Goal: Task Accomplishment & Management: Complete application form

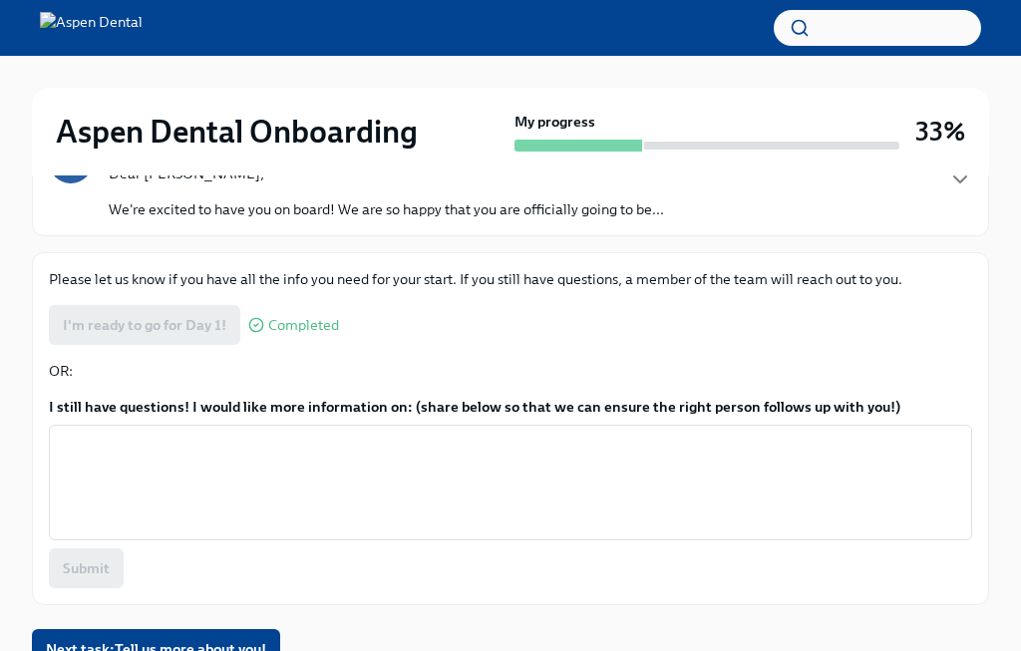
scroll to position [287, 0]
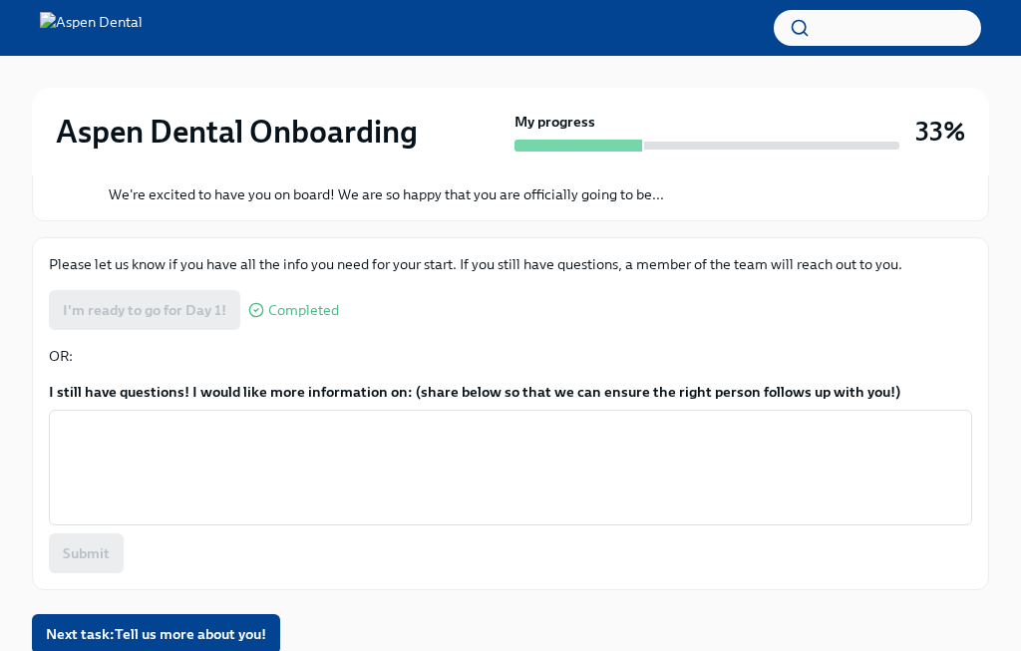
click at [228, 640] on span "Next task : Tell us more about you!" at bounding box center [156, 634] width 220 height 20
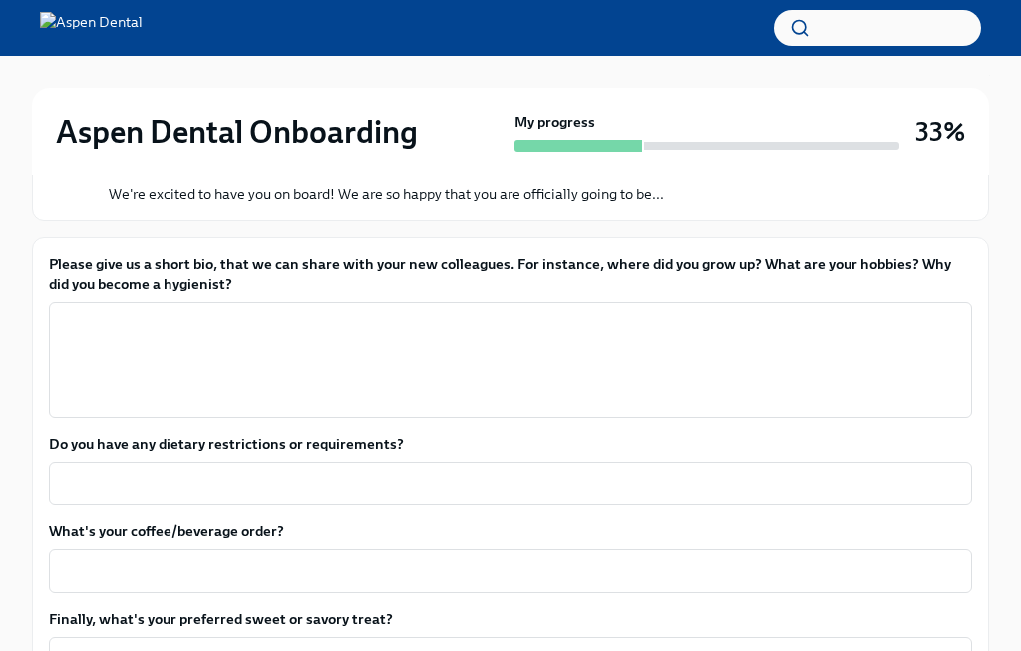
scroll to position [362, 0]
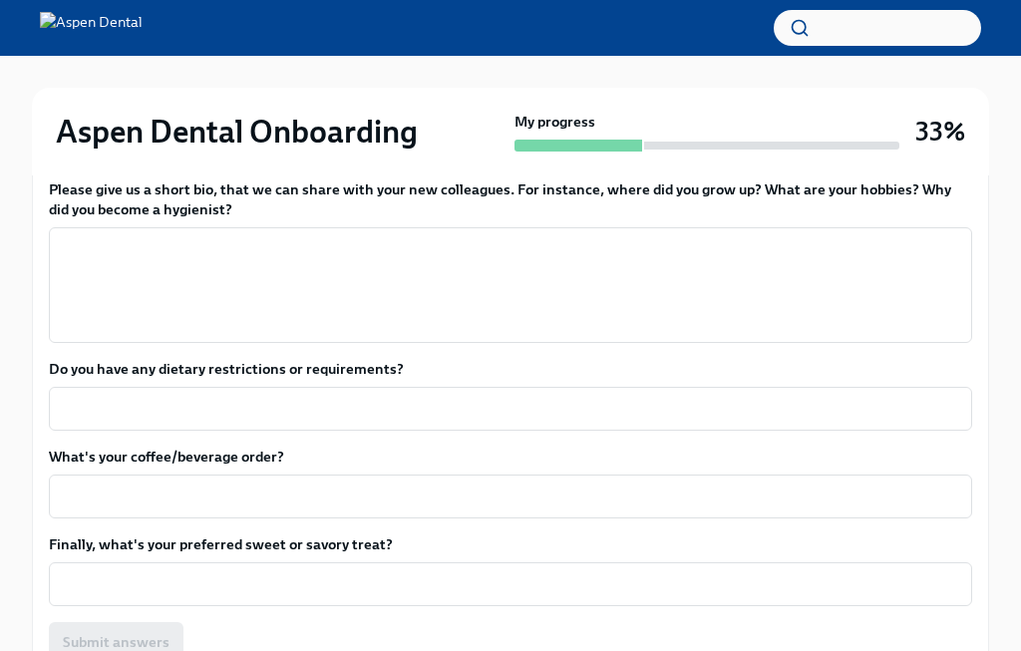
click at [490, 268] on textarea "Please give us a short bio, that we can share with your new colleagues. For ins…" at bounding box center [511, 285] width 900 height 96
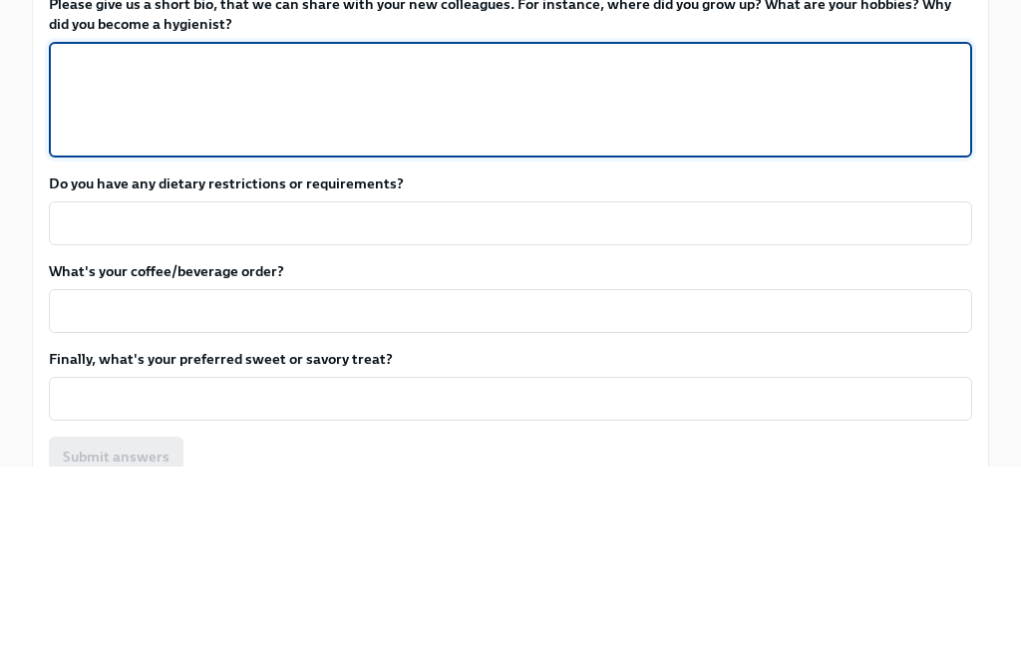
click at [513, 237] on textarea "Please give us a short bio, that we can share with your new colleagues. For ins…" at bounding box center [511, 285] width 900 height 96
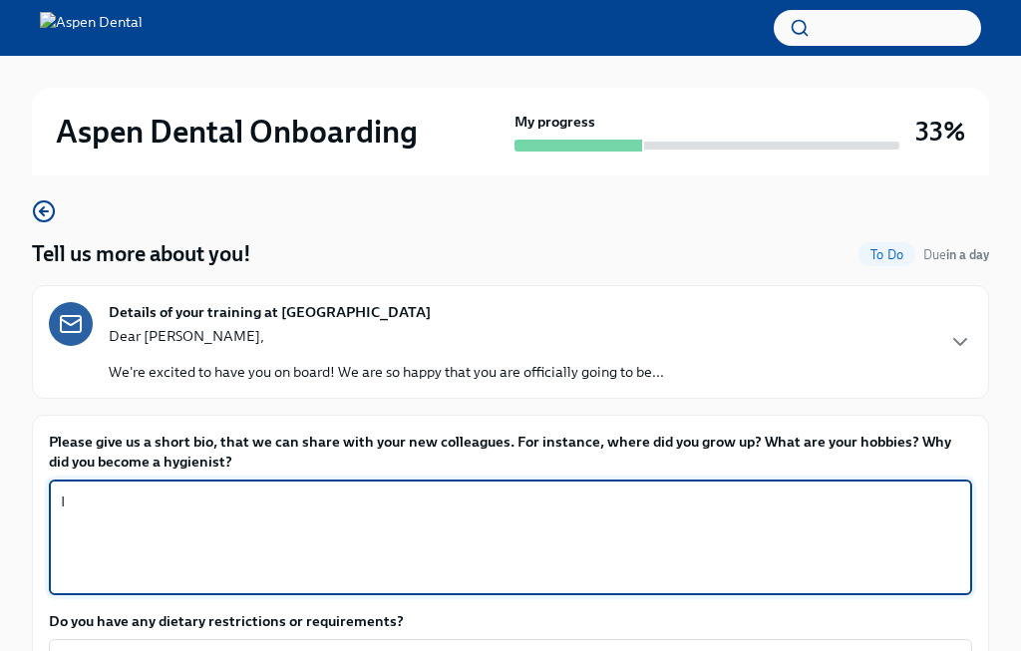
click at [580, 532] on textarea "I" at bounding box center [511, 538] width 900 height 96
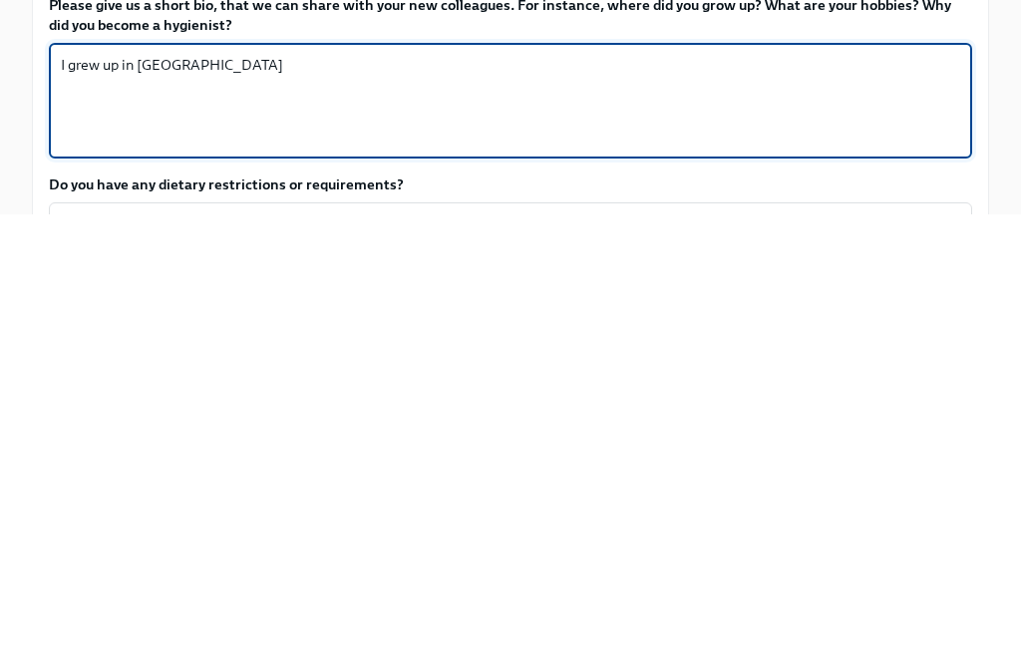
click at [126, 491] on textarea "I grew up in [GEOGRAPHIC_DATA]" at bounding box center [511, 539] width 900 height 96
click at [220, 491] on textarea "I grew up in [GEOGRAPHIC_DATA]" at bounding box center [511, 539] width 900 height 96
click at [133, 491] on textarea "I grew up in [GEOGRAPHIC_DATA], [US_STATE]" at bounding box center [511, 539] width 900 height 96
click at [143, 491] on textarea "I grew up in a small town [GEOGRAPHIC_DATA], [US_STATE]" at bounding box center [511, 539] width 900 height 96
click at [242, 491] on textarea "I grew up in the small town [GEOGRAPHIC_DATA], [US_STATE]" at bounding box center [511, 539] width 900 height 96
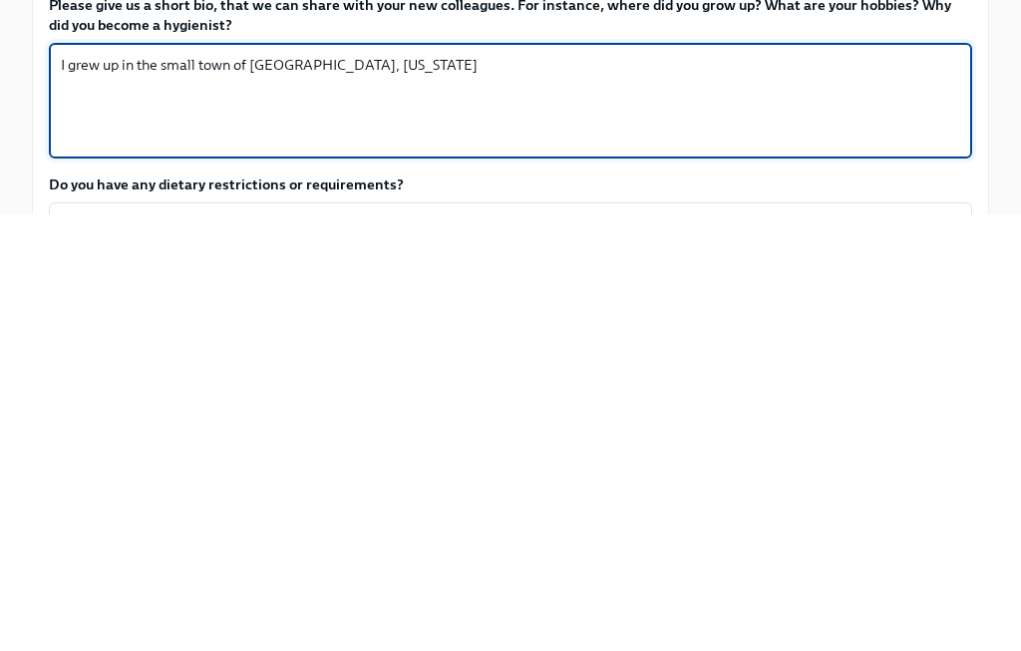
click at [473, 491] on textarea "I grew up in the small town of [GEOGRAPHIC_DATA], [US_STATE]" at bounding box center [511, 539] width 900 height 96
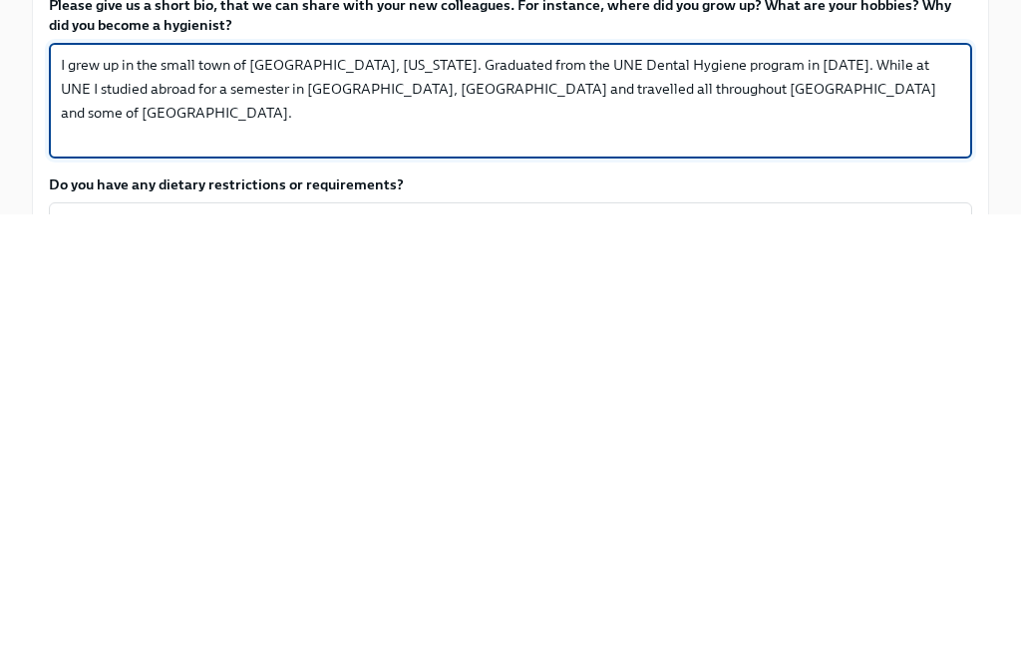
click at [285, 491] on textarea "I grew up in the small town of [GEOGRAPHIC_DATA], [US_STATE]. Graduated from th…" at bounding box center [511, 539] width 900 height 96
click at [775, 491] on textarea "I grew up in the small town of [GEOGRAPHIC_DATA], [US_STATE]. Graduated from th…" at bounding box center [511, 539] width 900 height 96
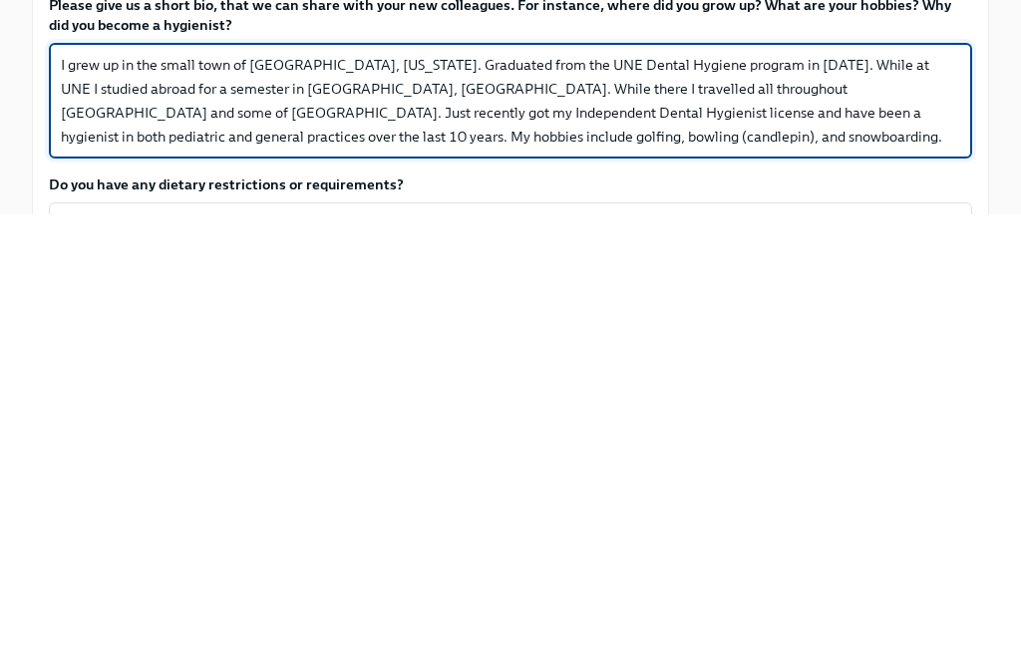
click at [553, 491] on textarea "I grew up in the small town of [GEOGRAPHIC_DATA], [US_STATE]. Graduated from th…" at bounding box center [511, 539] width 900 height 96
click at [710, 491] on textarea "I grew up in the small town of [GEOGRAPHIC_DATA], [US_STATE]. Graduated from th…" at bounding box center [511, 539] width 900 height 96
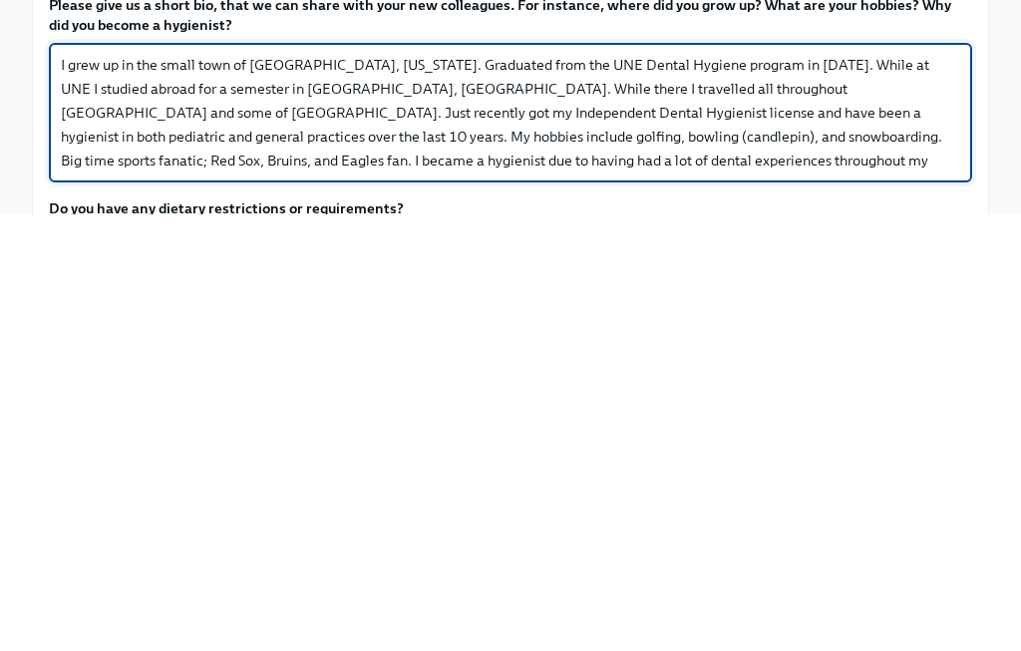
click at [622, 491] on textarea "I grew up in the small town of [GEOGRAPHIC_DATA], [US_STATE]. Graduated from th…" at bounding box center [511, 551] width 900 height 120
click at [789, 491] on textarea "I grew up in the small town of [GEOGRAPHIC_DATA], [US_STATE]. Graduated from th…" at bounding box center [511, 551] width 900 height 120
click at [525, 491] on textarea "I grew up in the small town of [GEOGRAPHIC_DATA], [US_STATE]. Graduated from th…" at bounding box center [511, 551] width 900 height 120
click at [581, 491] on textarea "I grew up in the small town of [GEOGRAPHIC_DATA], [US_STATE]. Graduated from th…" at bounding box center [511, 551] width 900 height 120
click at [940, 491] on textarea "I grew up in the small town of [GEOGRAPHIC_DATA], [US_STATE]. Graduated from th…" at bounding box center [511, 551] width 900 height 120
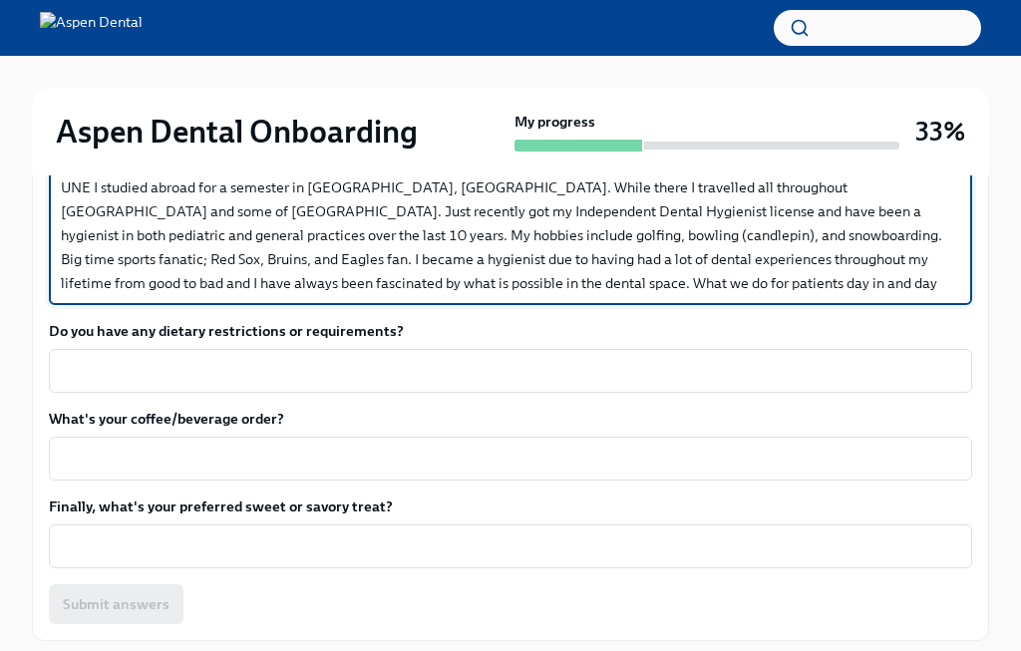
scroll to position [447, 0]
type textarea "I grew up in the small town of [GEOGRAPHIC_DATA], [US_STATE]. Graduated from th…"
click at [429, 362] on textarea "Do you have any dietary restrictions or requirements?" at bounding box center [511, 372] width 900 height 24
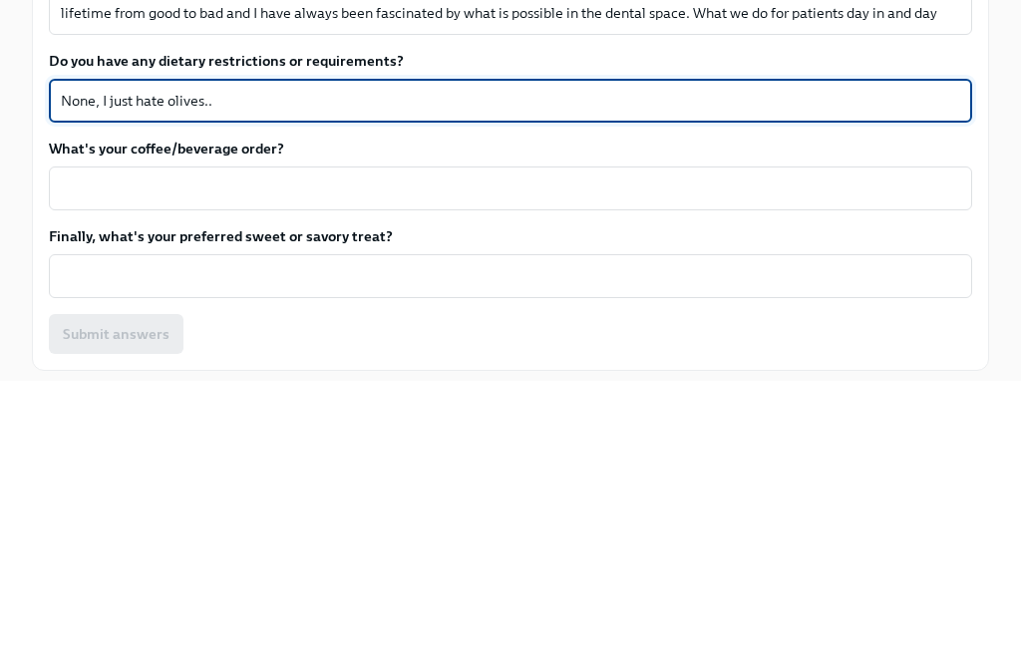
scroll to position [573, 0]
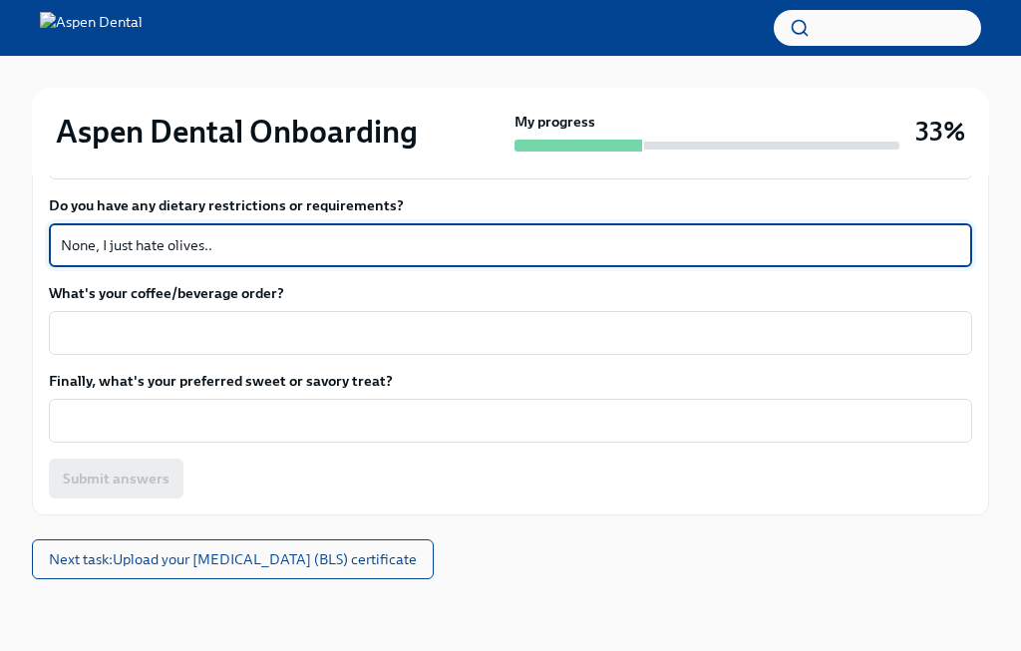
type textarea "None, I just hate olives.."
click at [329, 333] on textarea "What's your coffee/beverage order?" at bounding box center [511, 333] width 900 height 24
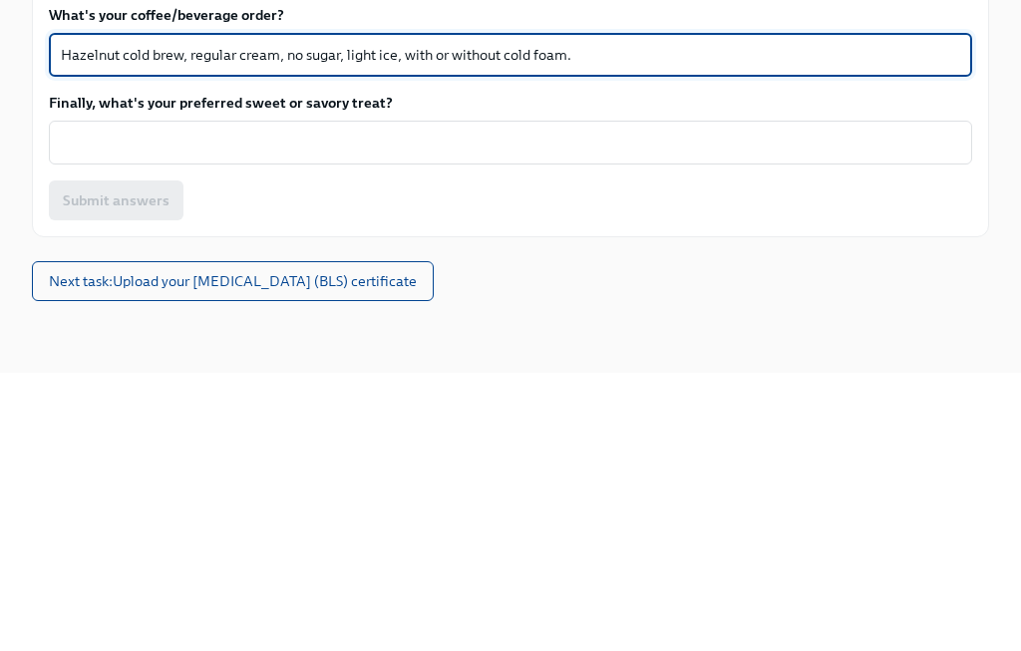
type textarea "Hazelnut cold brew, regular cream, no sugar, light ice, with or without cold fo…"
click at [421, 409] on textarea "Finally, what's your preferred sweet or savory treat?" at bounding box center [511, 421] width 900 height 24
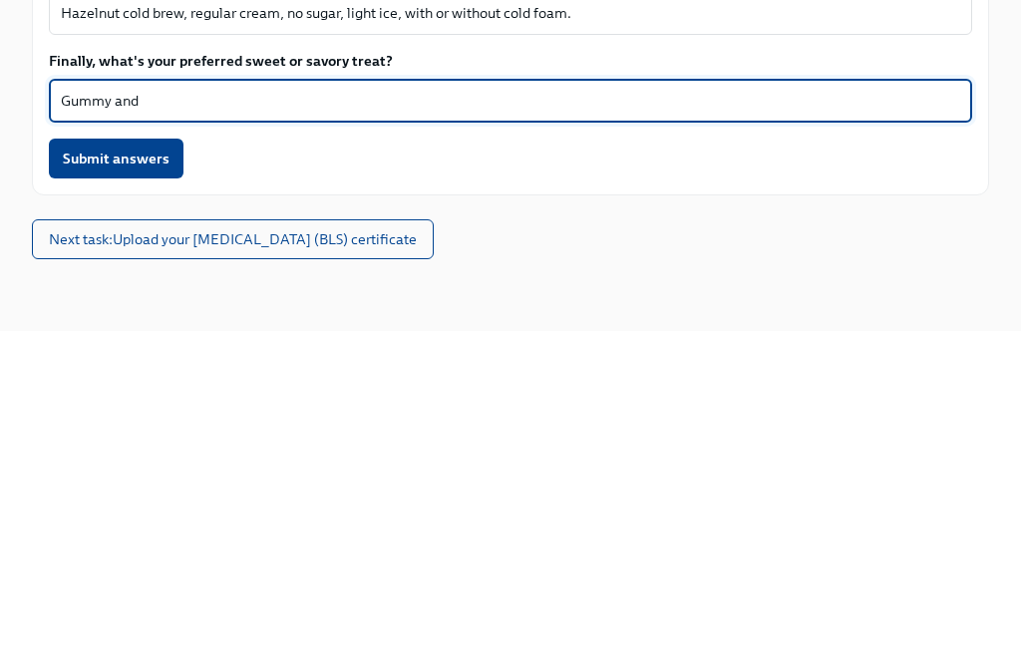
type textarea "Gummy"
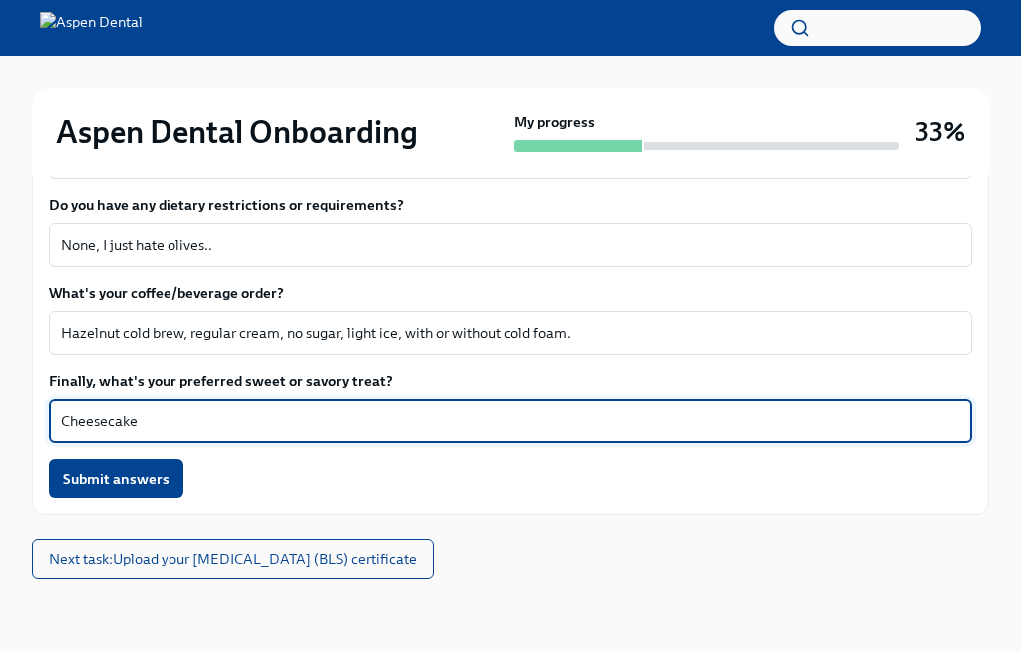
click at [343, 415] on textarea "Cheesecake" at bounding box center [511, 421] width 900 height 24
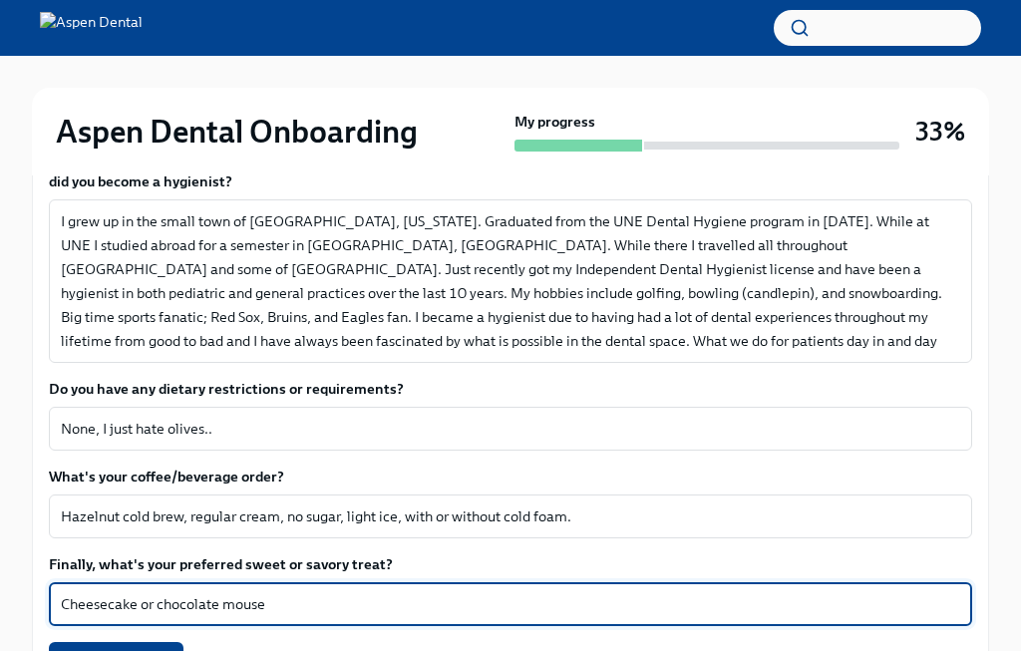
scroll to position [499, 0]
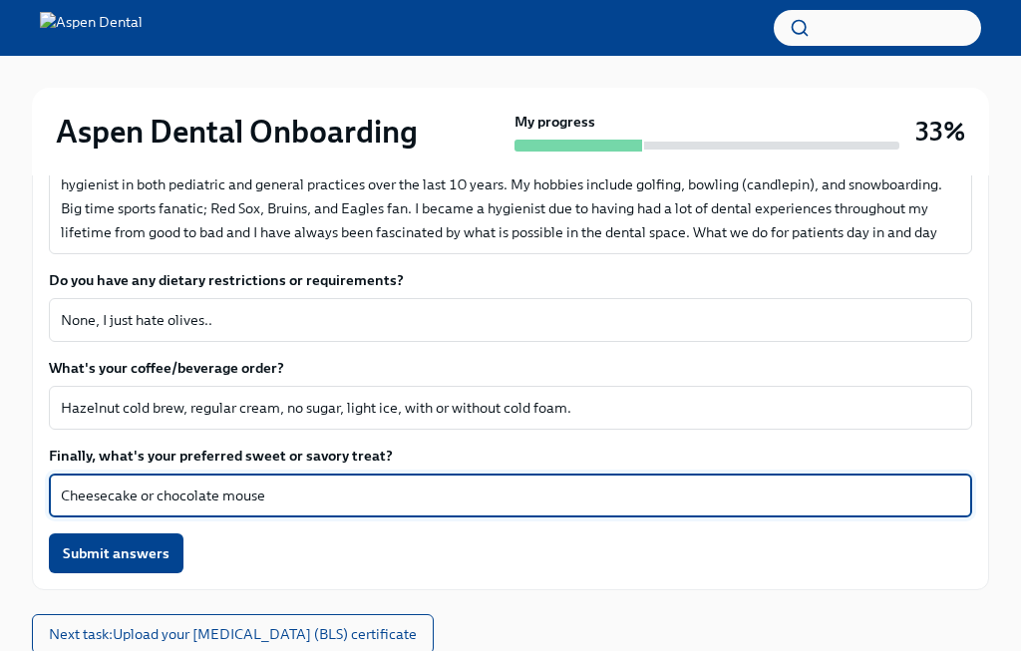
type textarea "Cheesecake or chocolate mouse"
click at [136, 557] on span "Submit answers" at bounding box center [116, 554] width 107 height 20
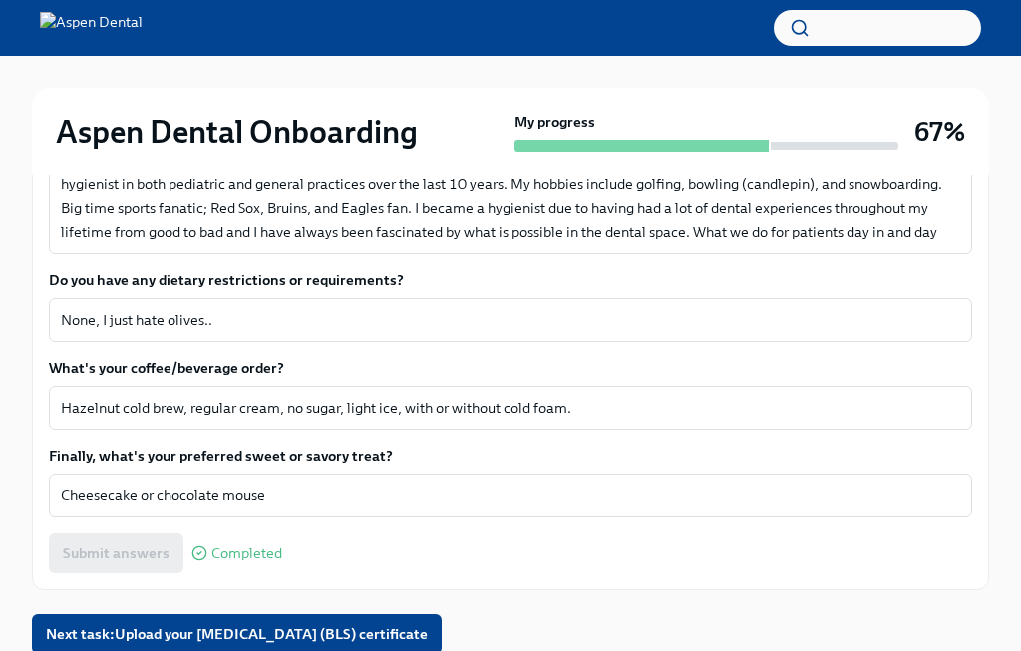
click at [342, 631] on span "Next task : Upload your [MEDICAL_DATA] (BLS) certificate" at bounding box center [237, 634] width 382 height 20
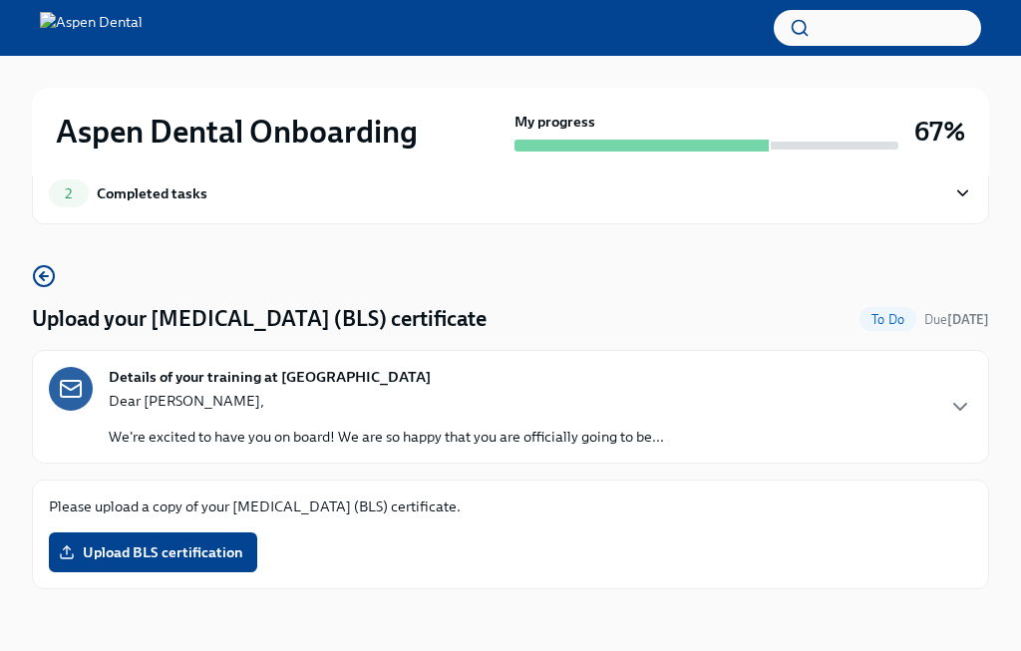
scroll to position [75, 0]
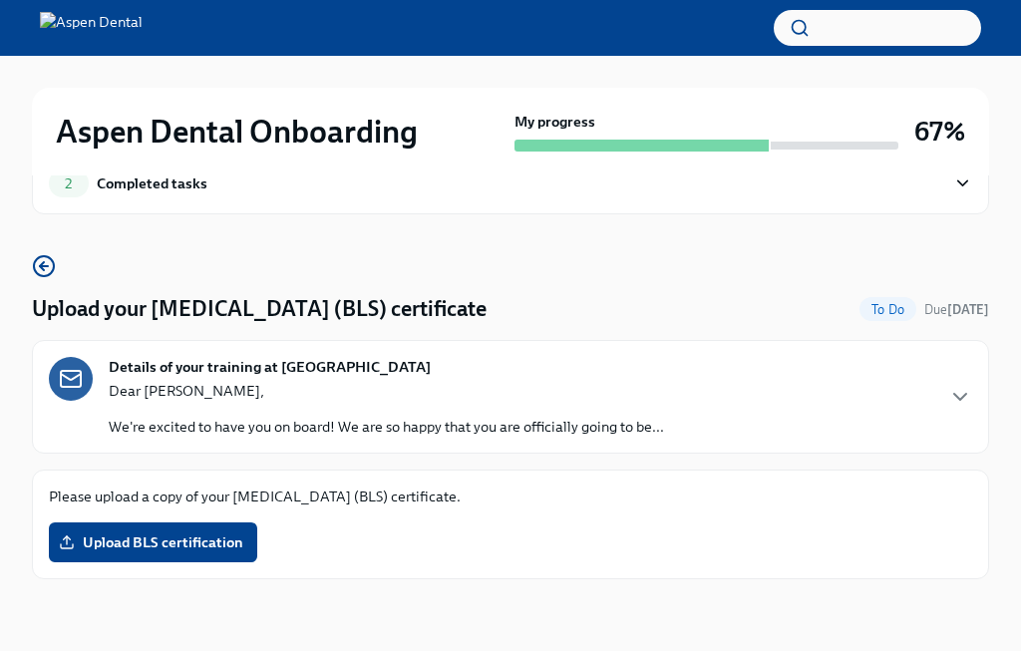
click at [140, 533] on span "Upload BLS certification" at bounding box center [153, 543] width 181 height 20
click at [0, 0] on input "Upload BLS certification" at bounding box center [0, 0] width 0 height 0
click at [154, 533] on span "Upload BLS certification" at bounding box center [153, 543] width 181 height 20
click at [0, 0] on input "Upload BLS certification" at bounding box center [0, 0] width 0 height 0
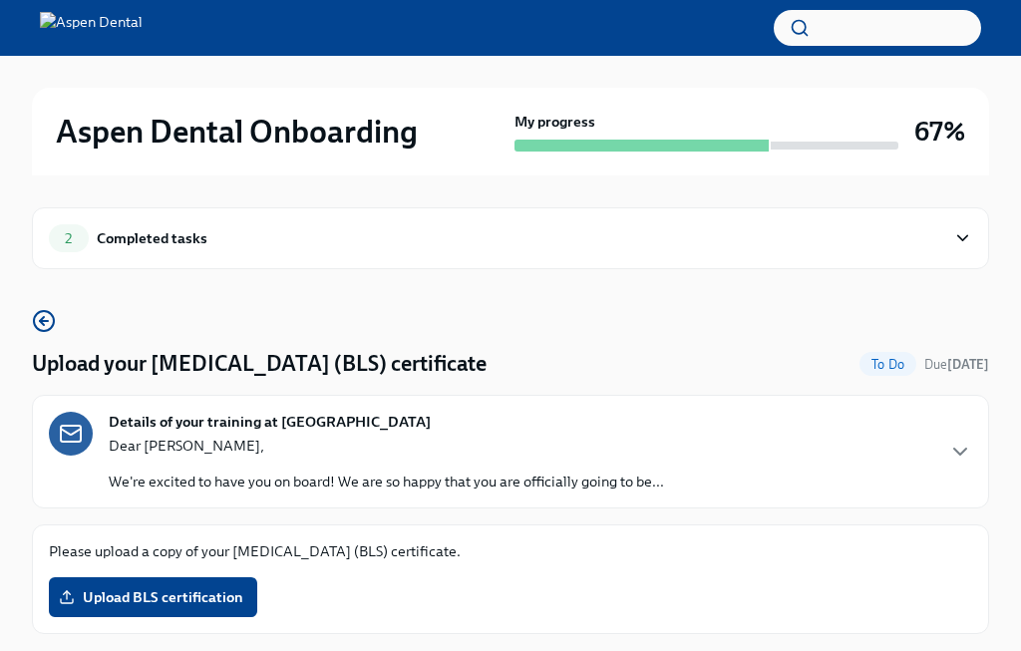
click at [205, 600] on span "Upload BLS certification" at bounding box center [153, 597] width 181 height 20
click at [0, 0] on input "Upload BLS certification" at bounding box center [0, 0] width 0 height 0
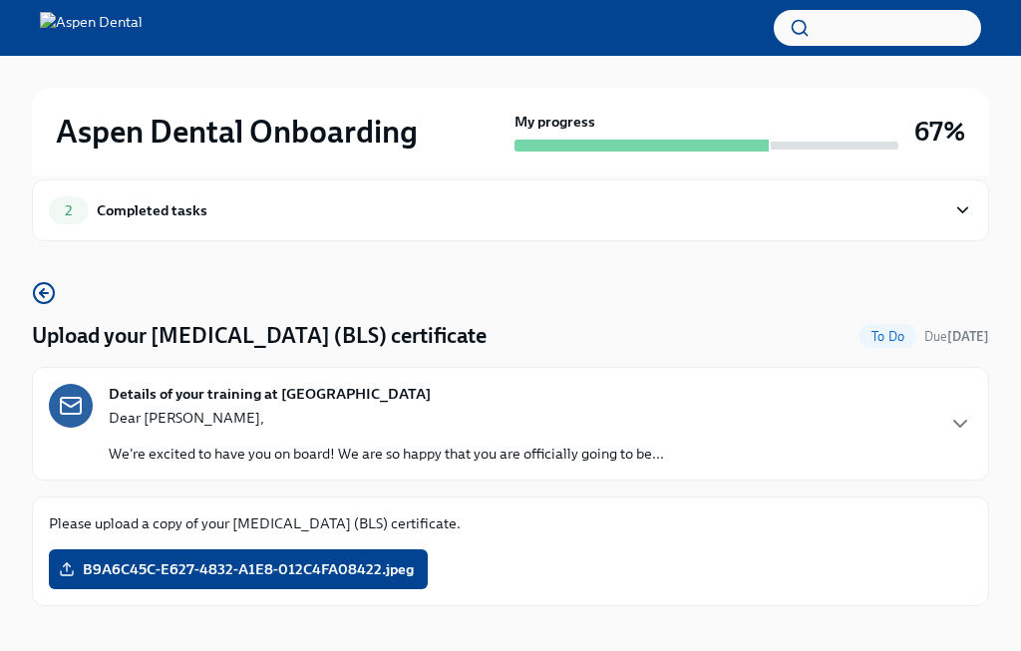
scroll to position [75, 0]
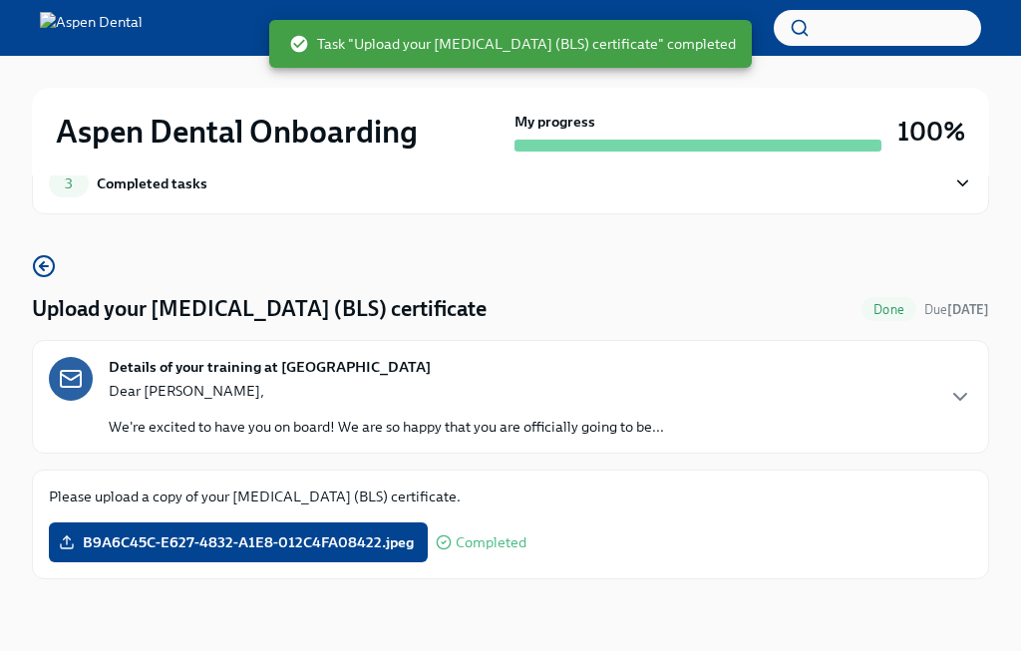
click at [304, 533] on span "B9A6C45C-E627-4832-A1E8-012C4FA08422.jpeg" at bounding box center [238, 543] width 351 height 20
click at [0, 0] on input "B9A6C45C-E627-4832-A1E8-012C4FA08422.jpeg" at bounding box center [0, 0] width 0 height 0
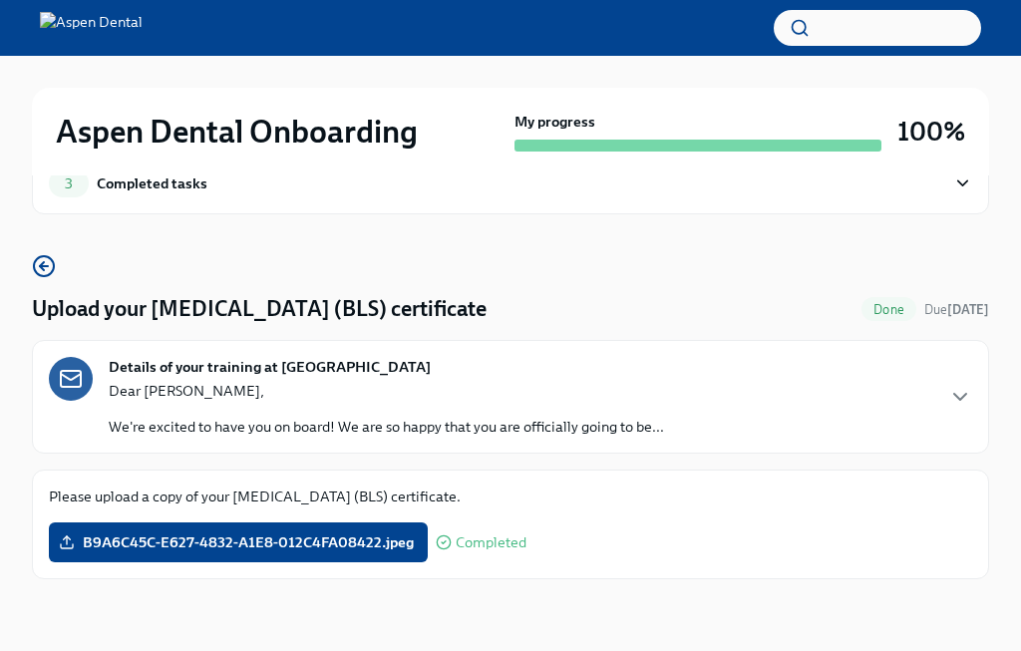
click at [54, 254] on icon "button" at bounding box center [44, 266] width 24 height 24
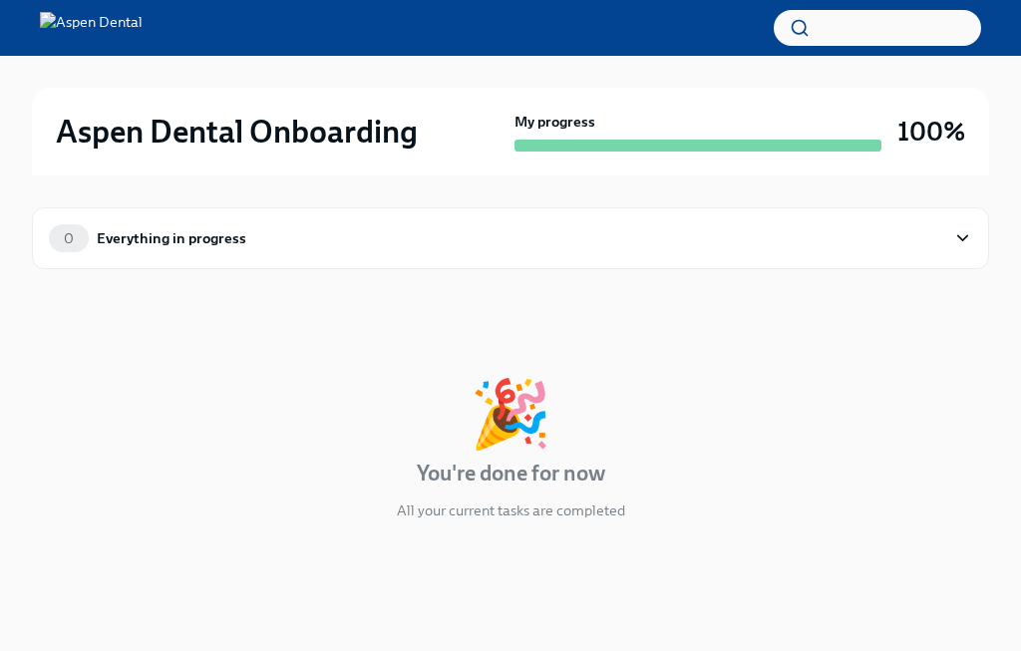
click at [951, 236] on div "0 Everything in progress" at bounding box center [511, 238] width 924 height 28
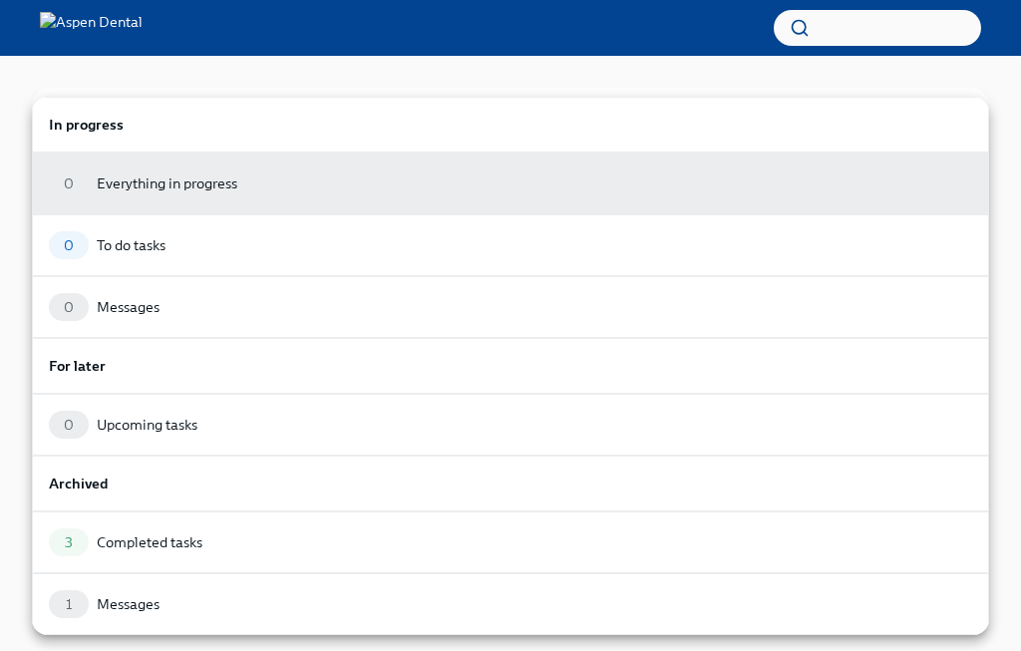
click at [183, 557] on div "3 Completed tasks" at bounding box center [510, 543] width 957 height 62
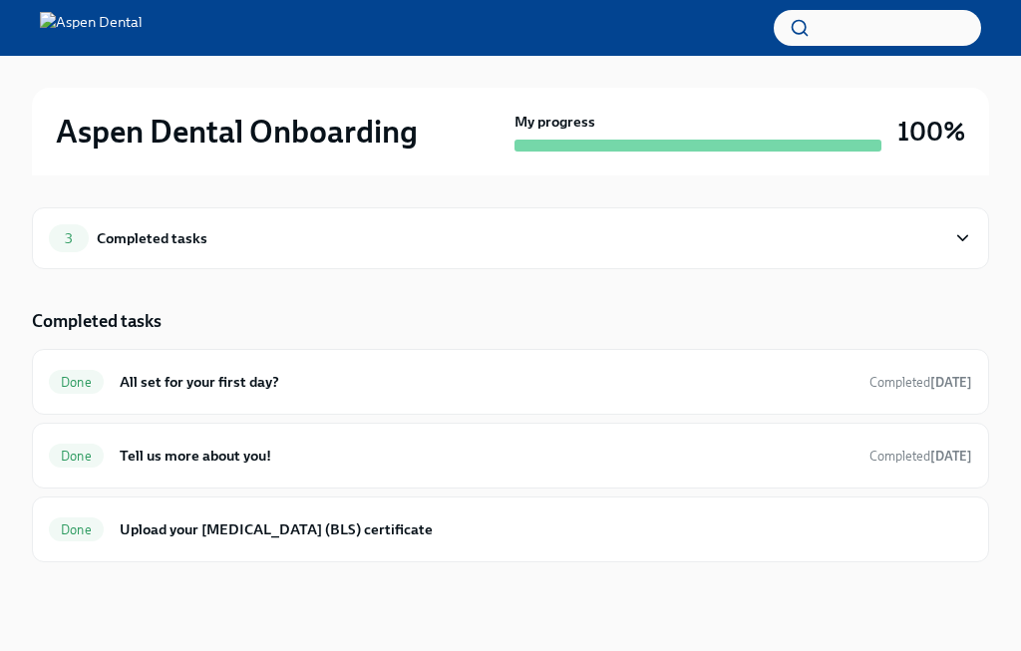
click at [378, 529] on h6 "Upload your [MEDICAL_DATA] (BLS) certificate" at bounding box center [546, 530] width 853 height 22
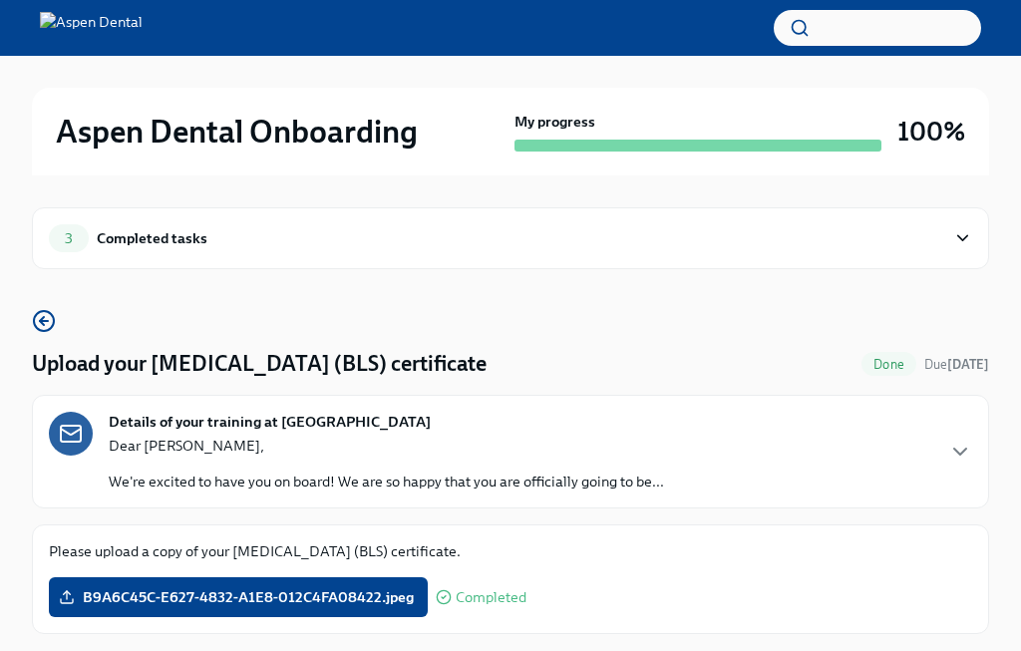
click at [332, 593] on span "B9A6C45C-E627-4832-A1E8-012C4FA08422.jpeg" at bounding box center [238, 597] width 351 height 20
click at [0, 0] on input "B9A6C45C-E627-4832-A1E8-012C4FA08422.jpeg" at bounding box center [0, 0] width 0 height 0
click at [63, 598] on icon at bounding box center [67, 597] width 16 height 16
click at [0, 0] on input "B9A6C45C-E627-4832-A1E8-012C4FA08422.jpeg" at bounding box center [0, 0] width 0 height 0
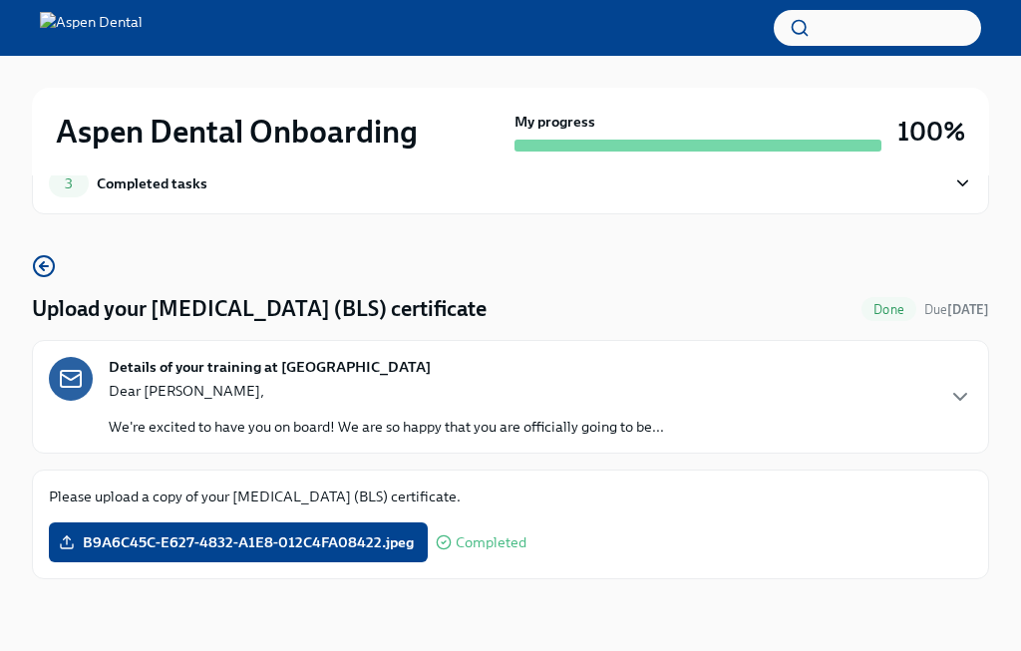
scroll to position [75, 0]
click at [68, 535] on icon at bounding box center [67, 543] width 16 height 16
click at [0, 0] on input "B9A6C45C-E627-4832-A1E8-012C4FA08422.jpeg" at bounding box center [0, 0] width 0 height 0
click at [45, 256] on circle "button" at bounding box center [44, 266] width 20 height 20
